Goal: Task Accomplishment & Management: Complete application form

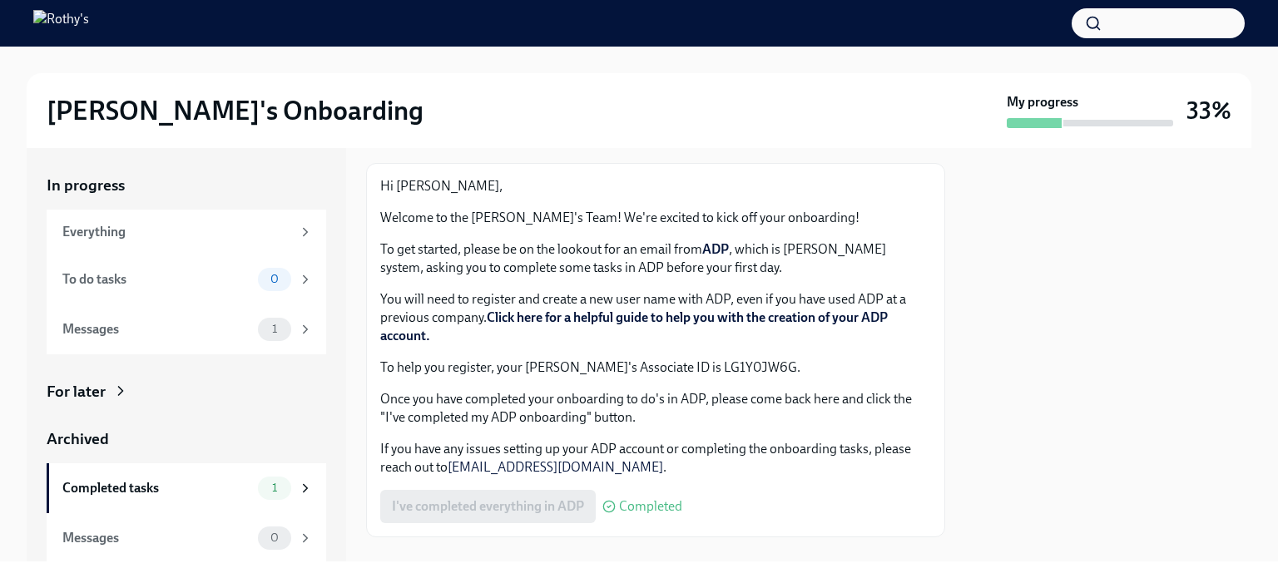
scroll to position [112, 0]
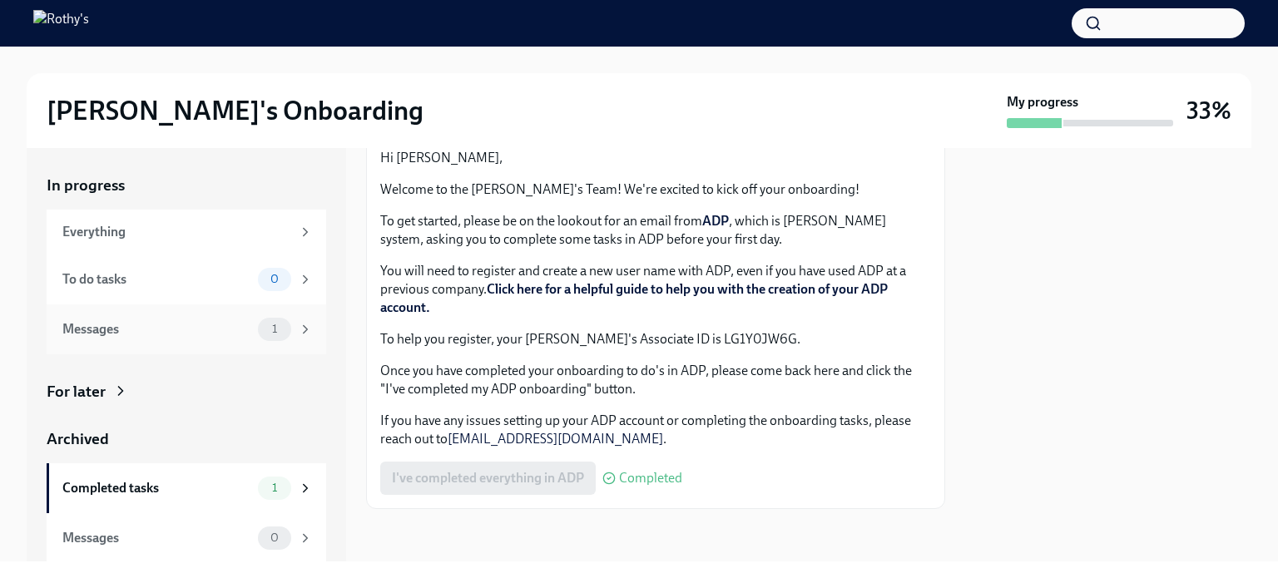
click at [261, 336] on div "1" at bounding box center [274, 329] width 33 height 23
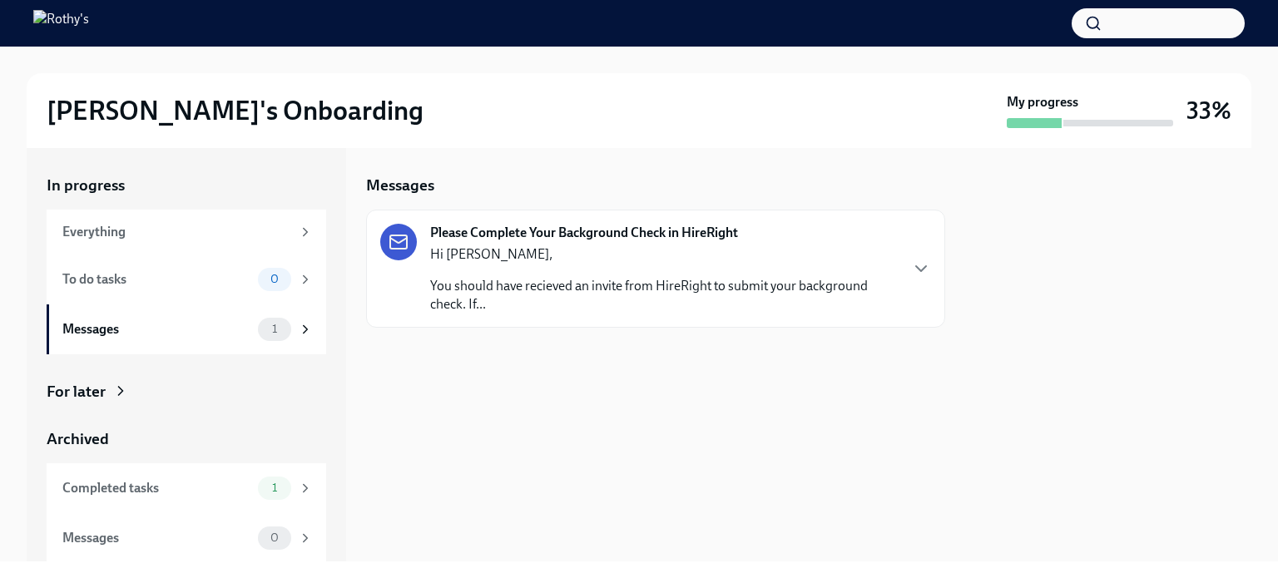
click at [526, 260] on p "Hi [PERSON_NAME]," at bounding box center [664, 255] width 468 height 18
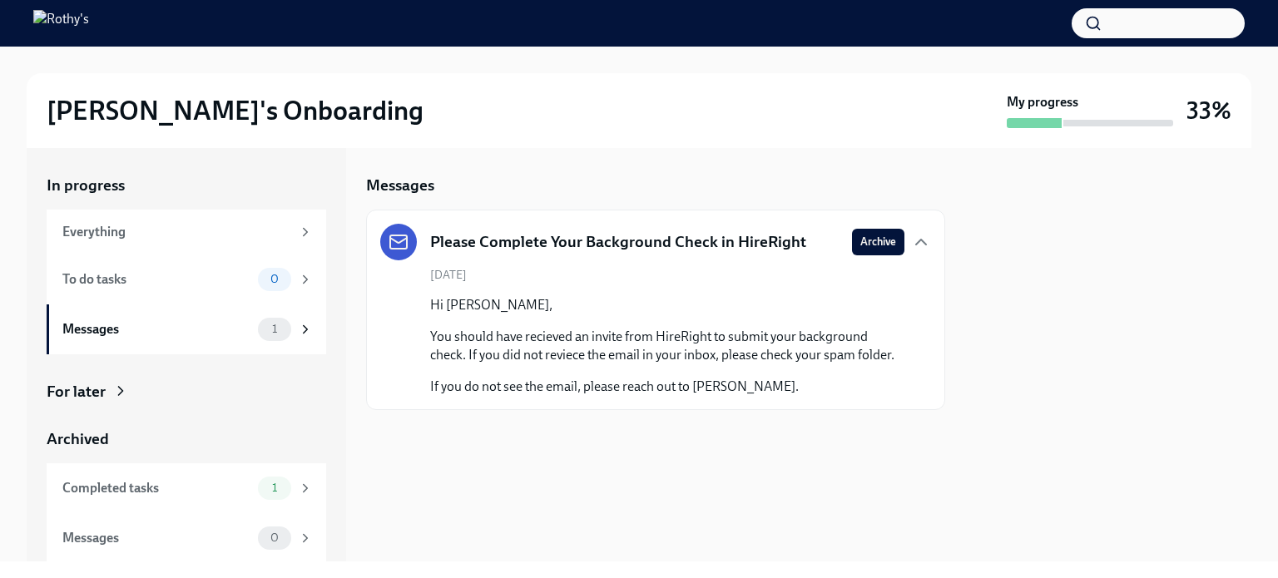
click at [598, 257] on div "Please Complete Your Background Check in HireRight" at bounding box center [593, 242] width 426 height 37
click at [913, 239] on icon "button" at bounding box center [921, 242] width 20 height 20
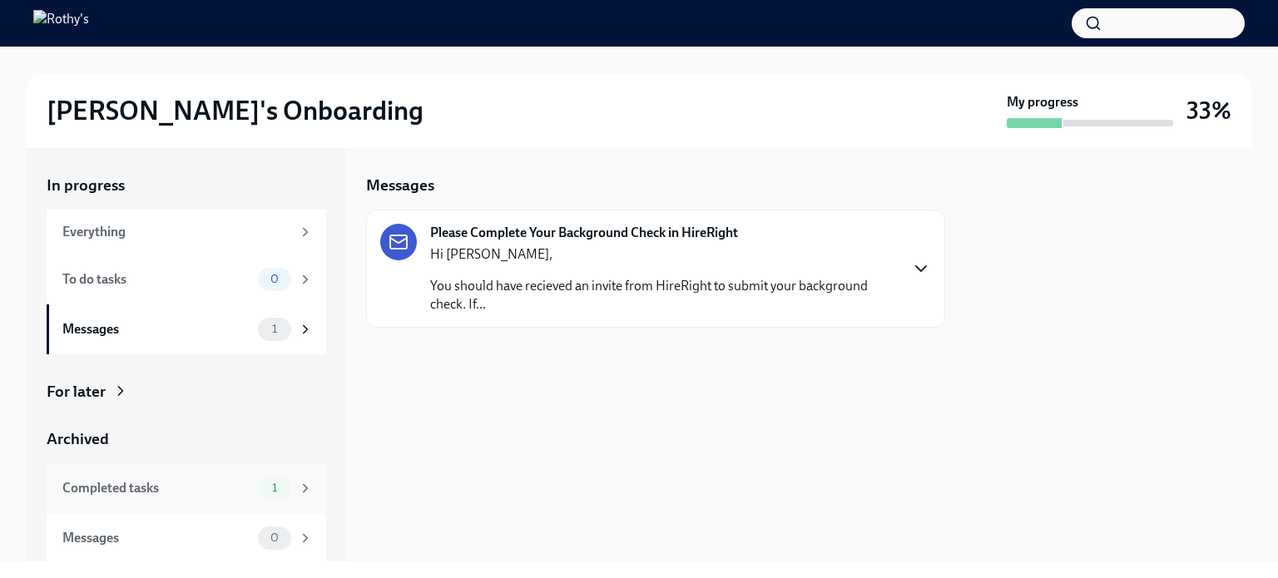
click at [216, 489] on div "Completed tasks" at bounding box center [156, 488] width 189 height 18
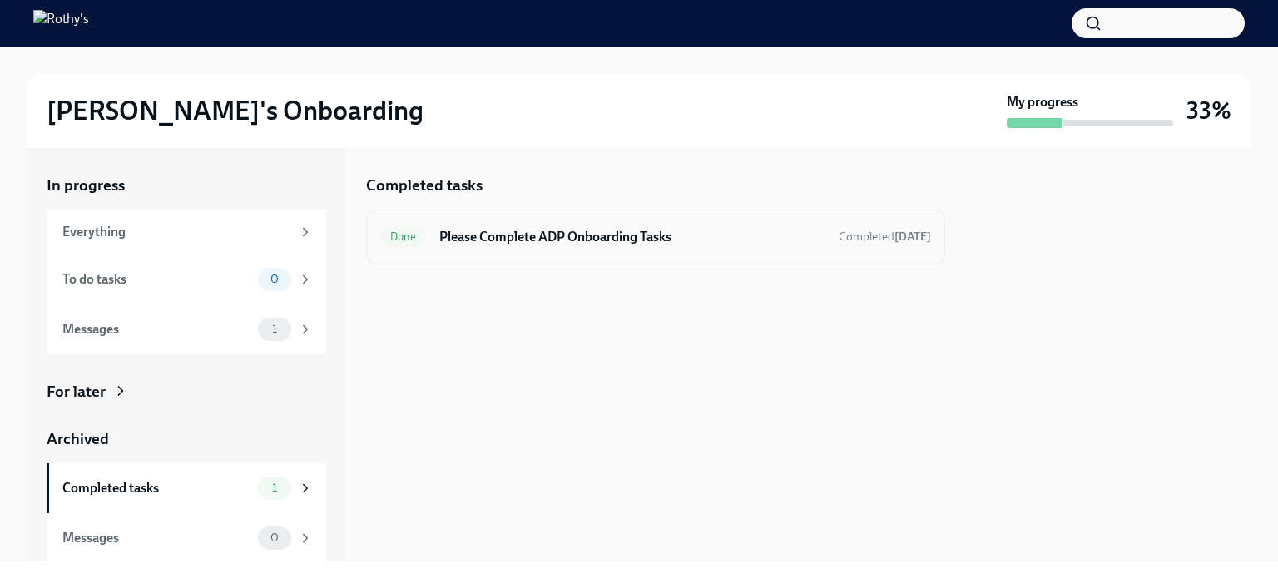
click at [665, 233] on h6 "Please Complete ADP Onboarding Tasks" at bounding box center [632, 237] width 386 height 18
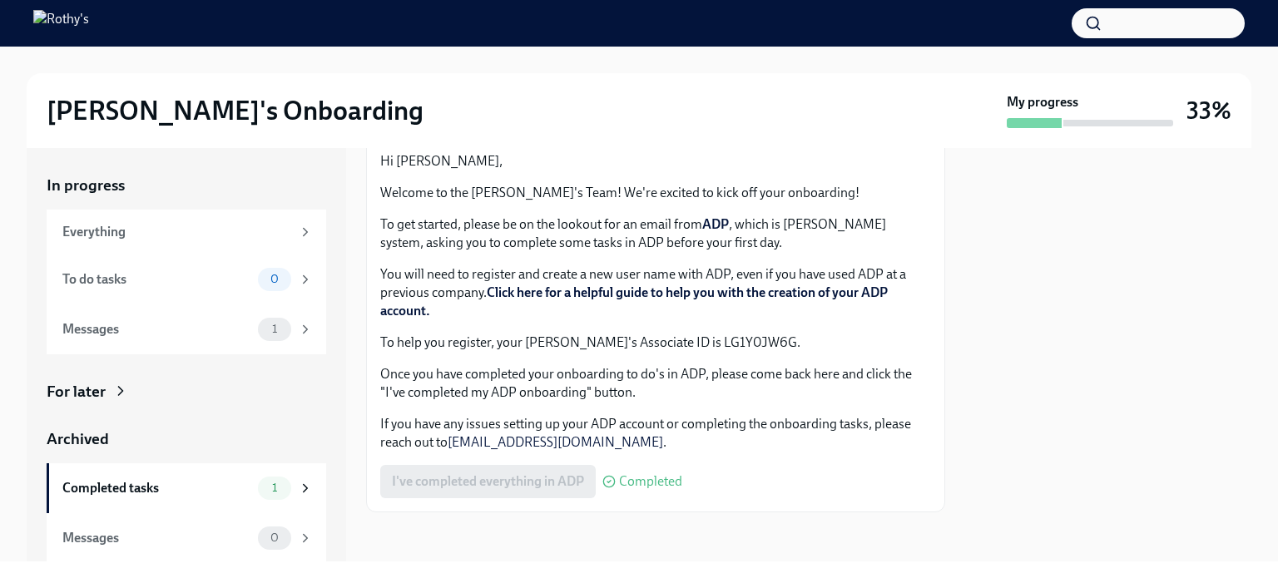
scroll to position [112, 0]
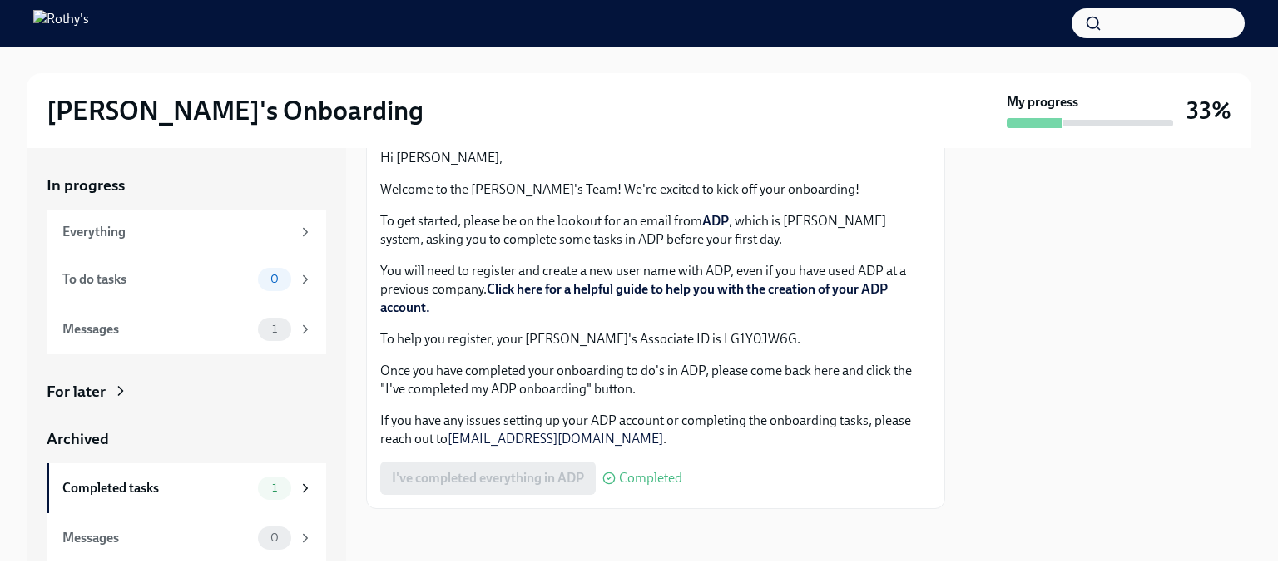
click at [486, 482] on div "I've completed everything in ADP Completed" at bounding box center [531, 478] width 302 height 33
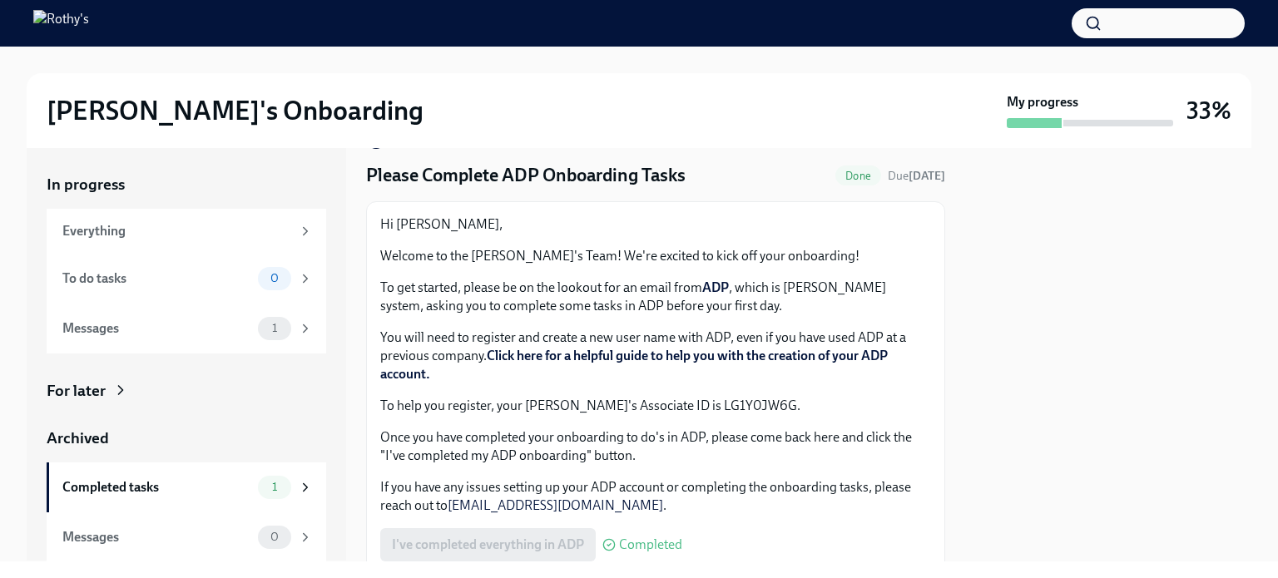
scroll to position [0, 0]
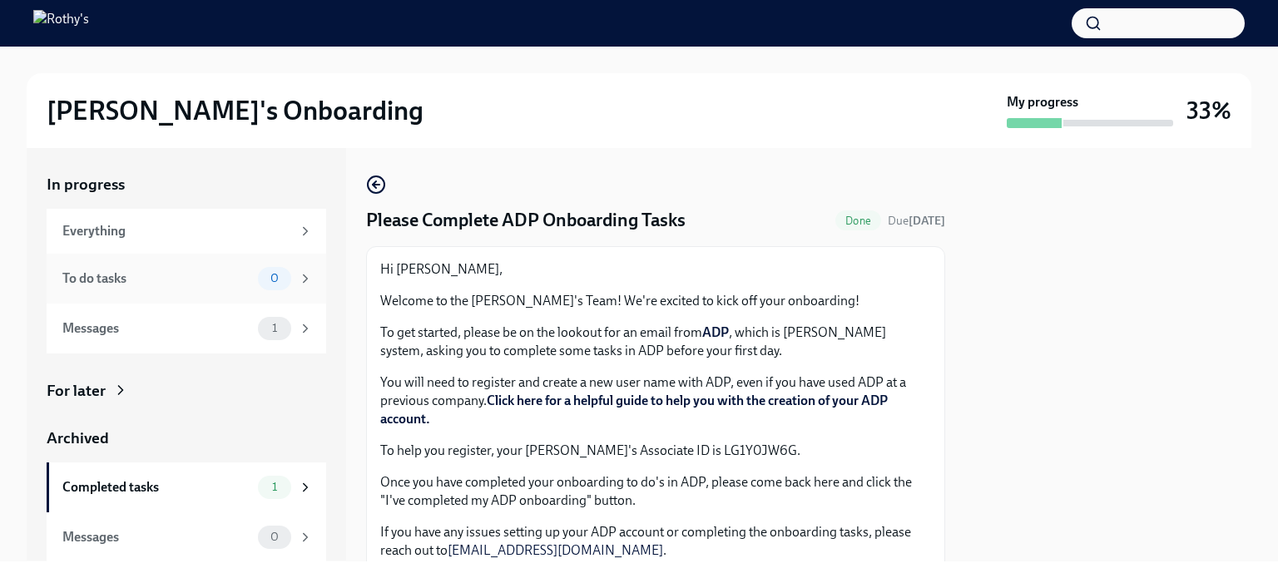
click at [235, 287] on div "To do tasks 0" at bounding box center [187, 278] width 251 height 23
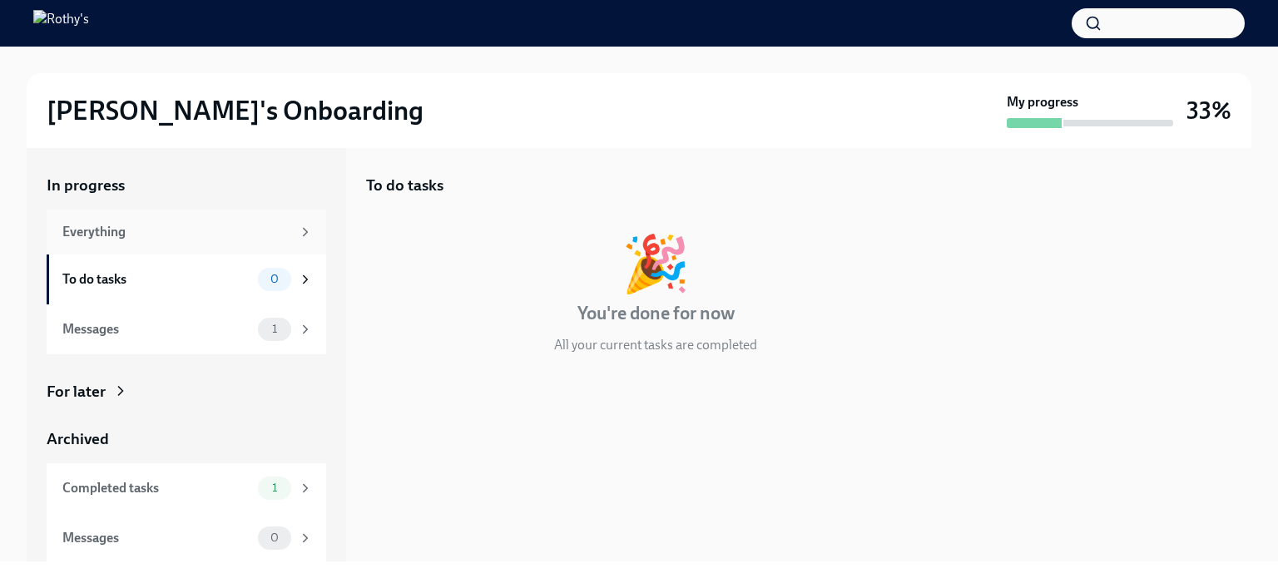
click at [270, 240] on div "Everything" at bounding box center [176, 232] width 229 height 18
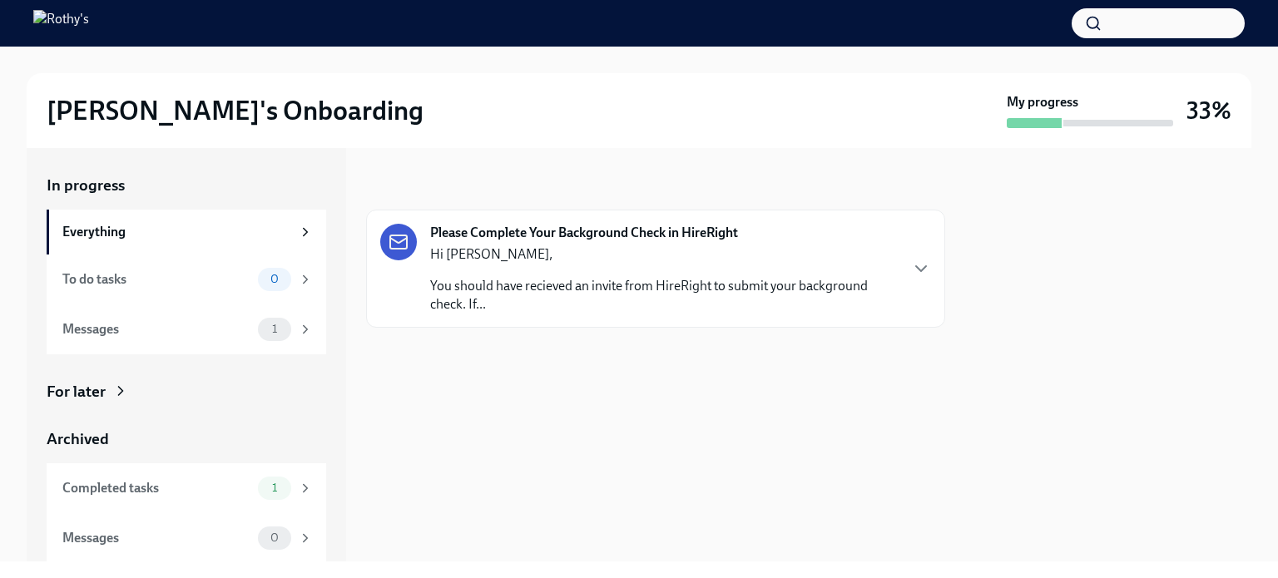
scroll to position [1, 0]
click at [75, 388] on div "For later" at bounding box center [76, 391] width 59 height 22
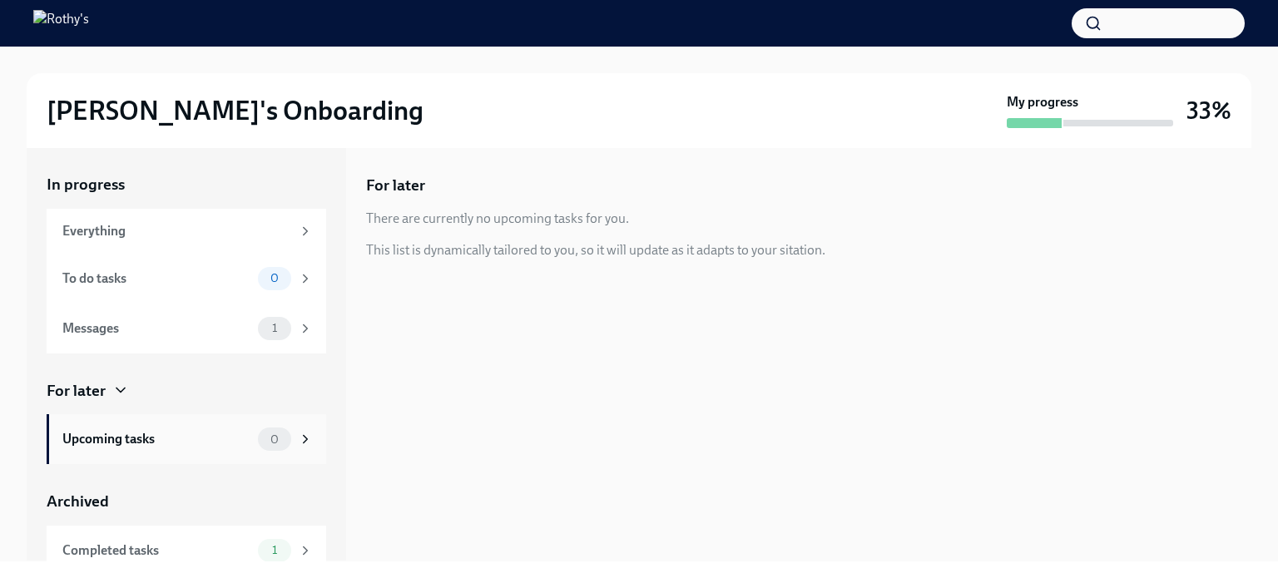
click at [239, 437] on div "Upcoming tasks 0" at bounding box center [187, 439] width 251 height 23
click at [254, 223] on div "Everything" at bounding box center [176, 231] width 229 height 18
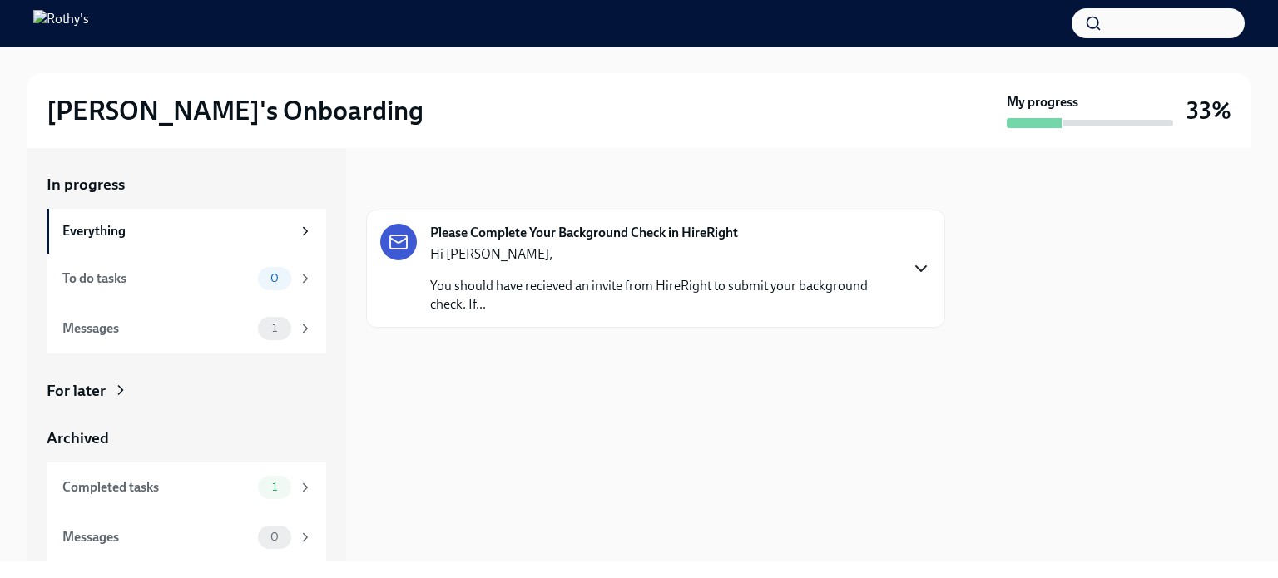
click at [916, 270] on icon "button" at bounding box center [921, 269] width 20 height 20
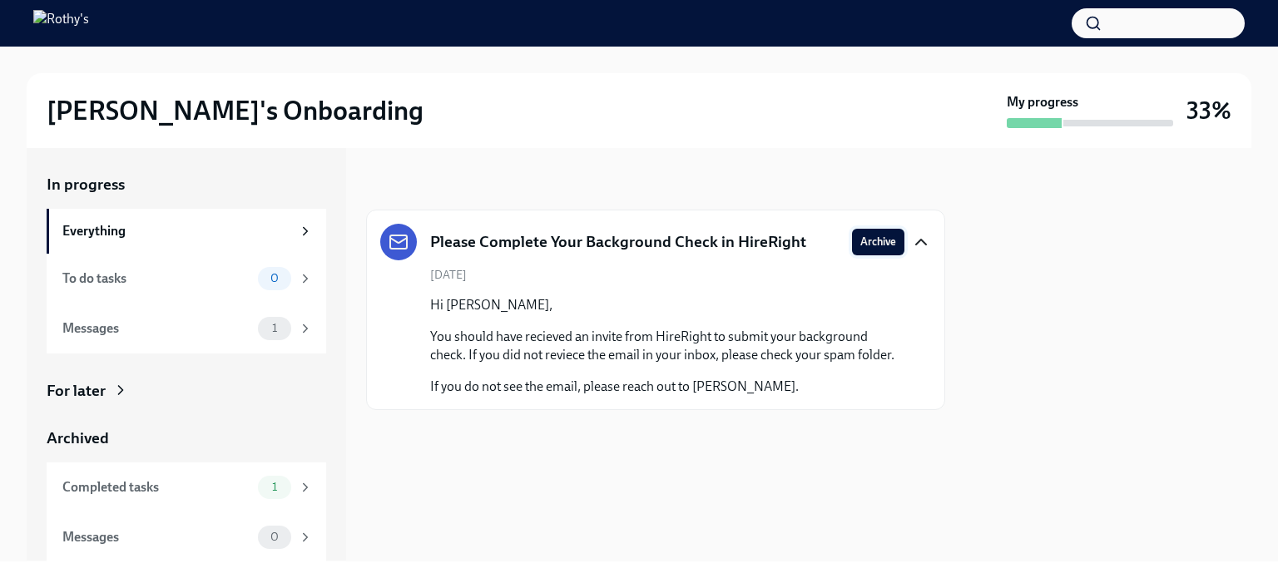
click at [877, 245] on span "Archive" at bounding box center [879, 242] width 36 height 17
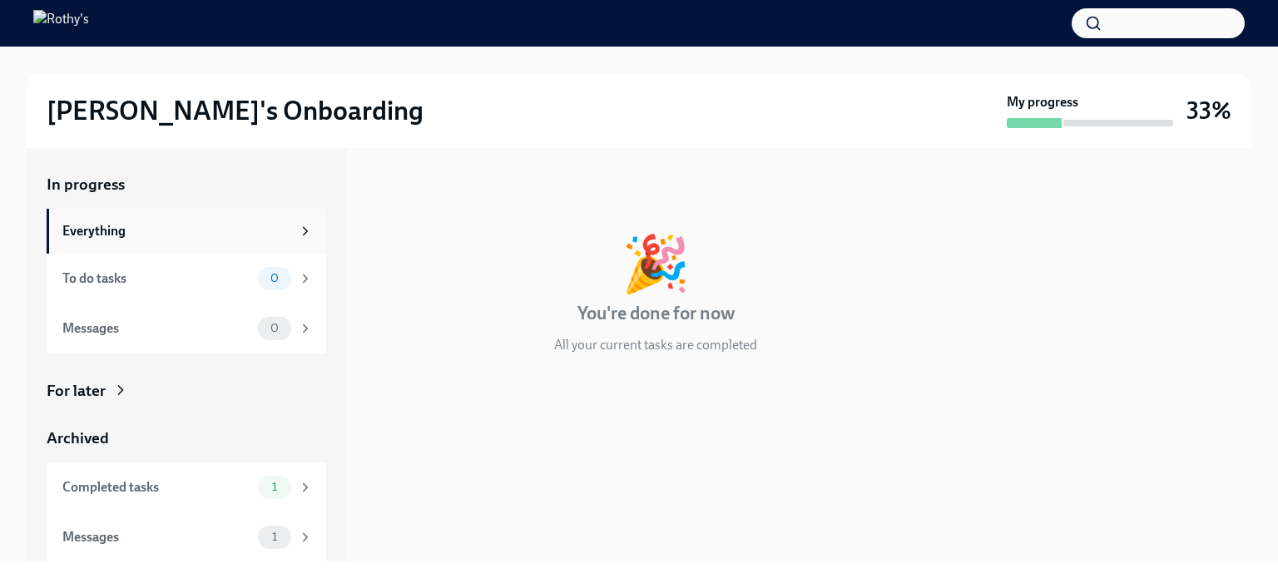
click at [113, 219] on div "Everything" at bounding box center [187, 231] width 280 height 45
click at [266, 281] on span "0" at bounding box center [275, 278] width 28 height 12
click at [298, 334] on icon at bounding box center [305, 328] width 15 height 15
